Goal: Task Accomplishment & Management: Manage account settings

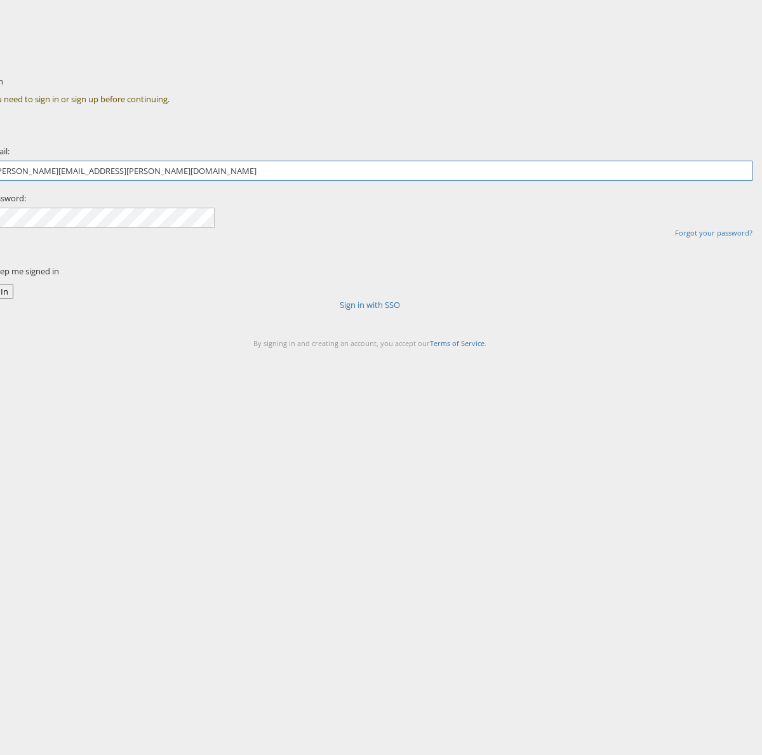
type input "chris.gallagher@kargo.com"
